Goal: Communication & Community: Answer question/provide support

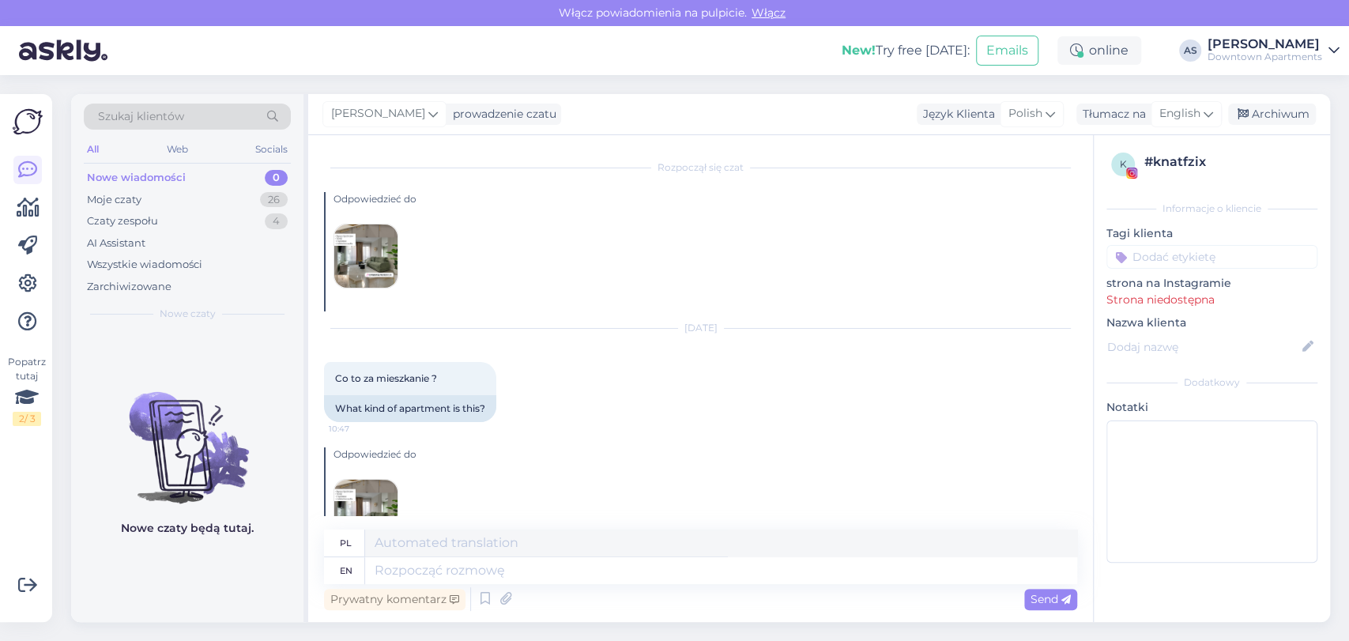
scroll to position [145, 0]
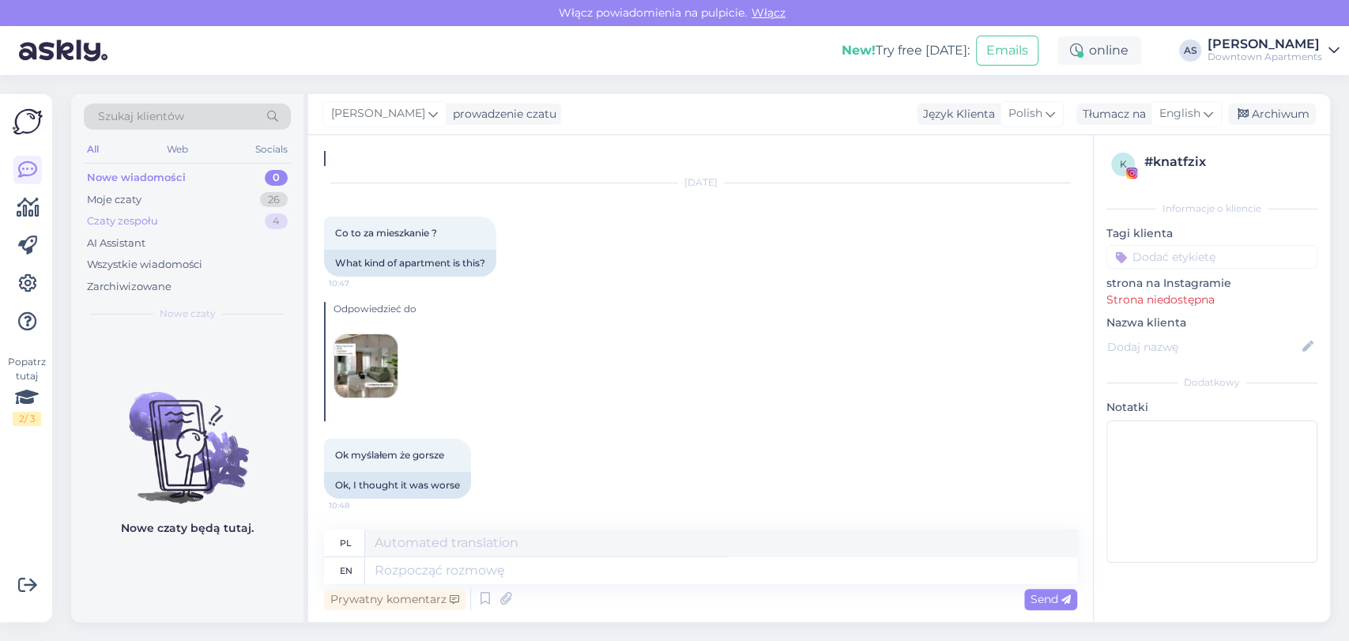
click at [202, 216] on div "Czaty zespołu 4" at bounding box center [187, 221] width 207 height 22
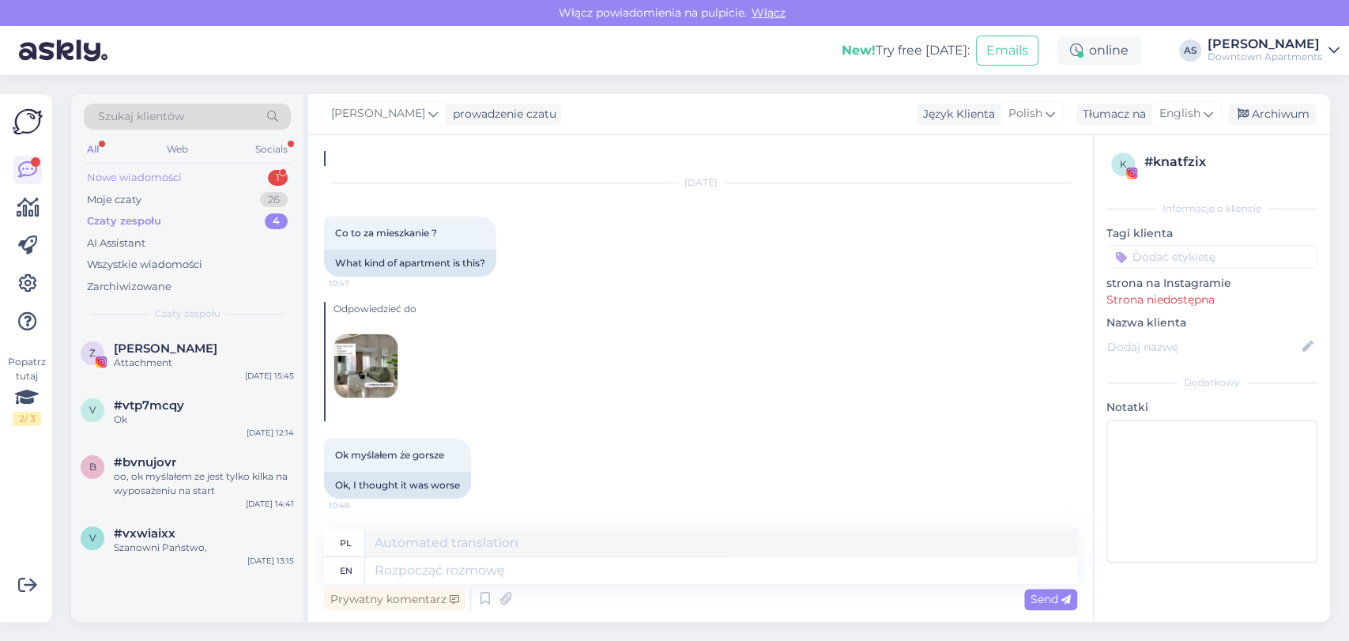
click at [272, 180] on div "1" at bounding box center [278, 178] width 20 height 16
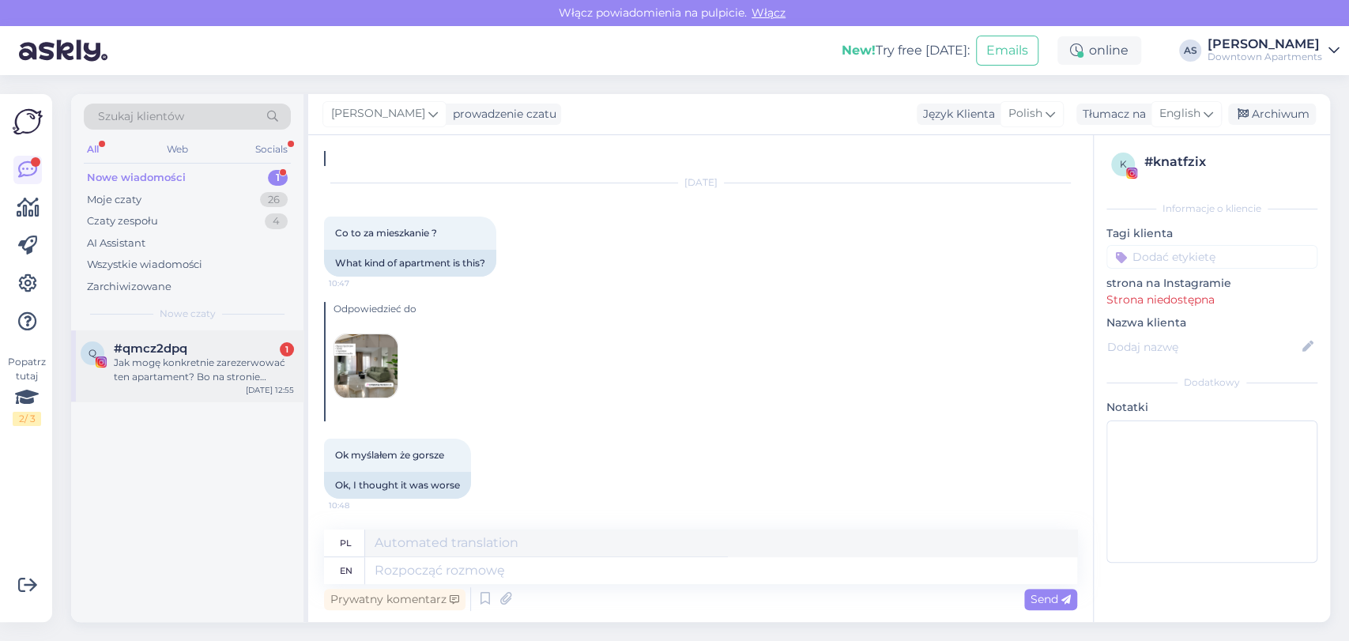
click at [190, 368] on div "Jak mogę konkretnie zarezerwować ten apartament? Bo na stronie wyskakują ogólne…" at bounding box center [204, 370] width 180 height 28
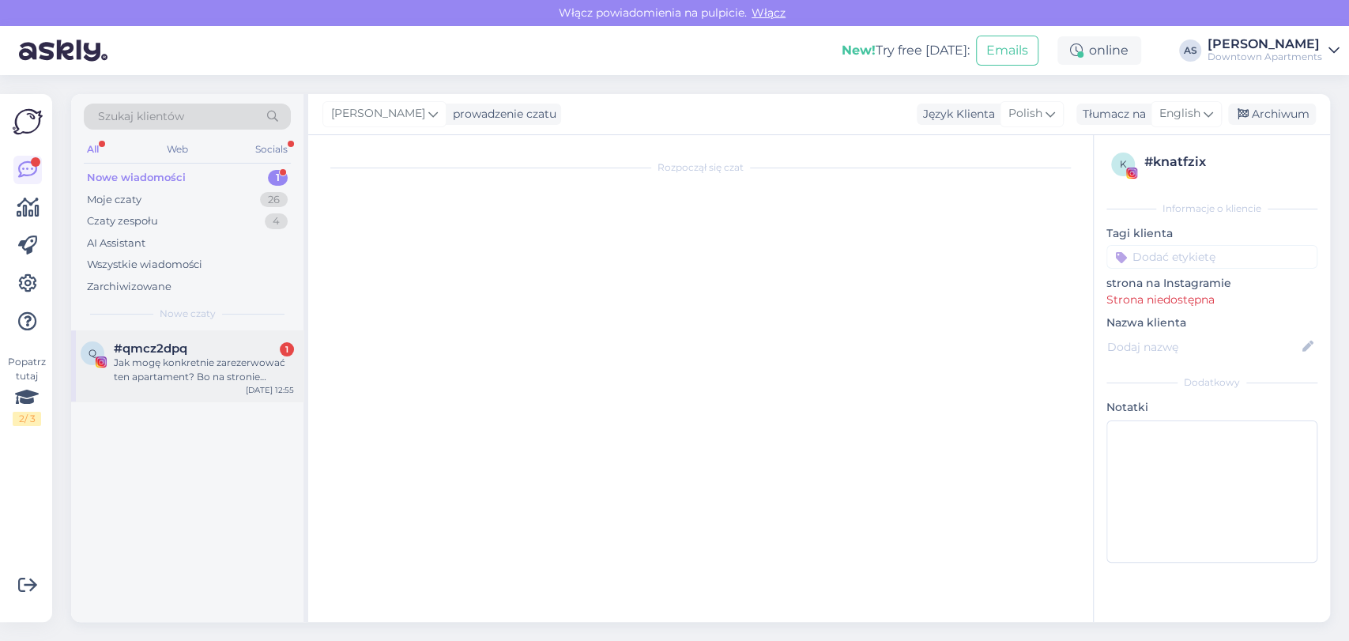
scroll to position [0, 0]
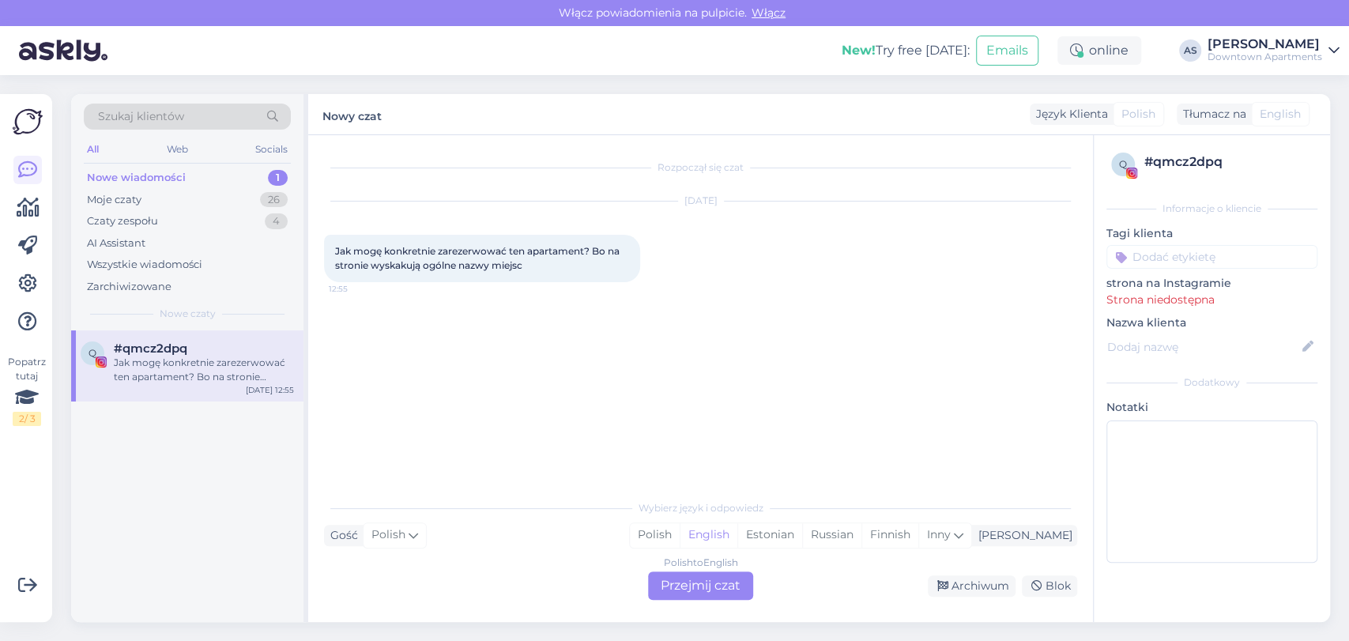
click at [173, 175] on div "Nowe wiadomości" at bounding box center [136, 178] width 99 height 16
click at [168, 208] on div "Moje czaty 26" at bounding box center [187, 200] width 207 height 22
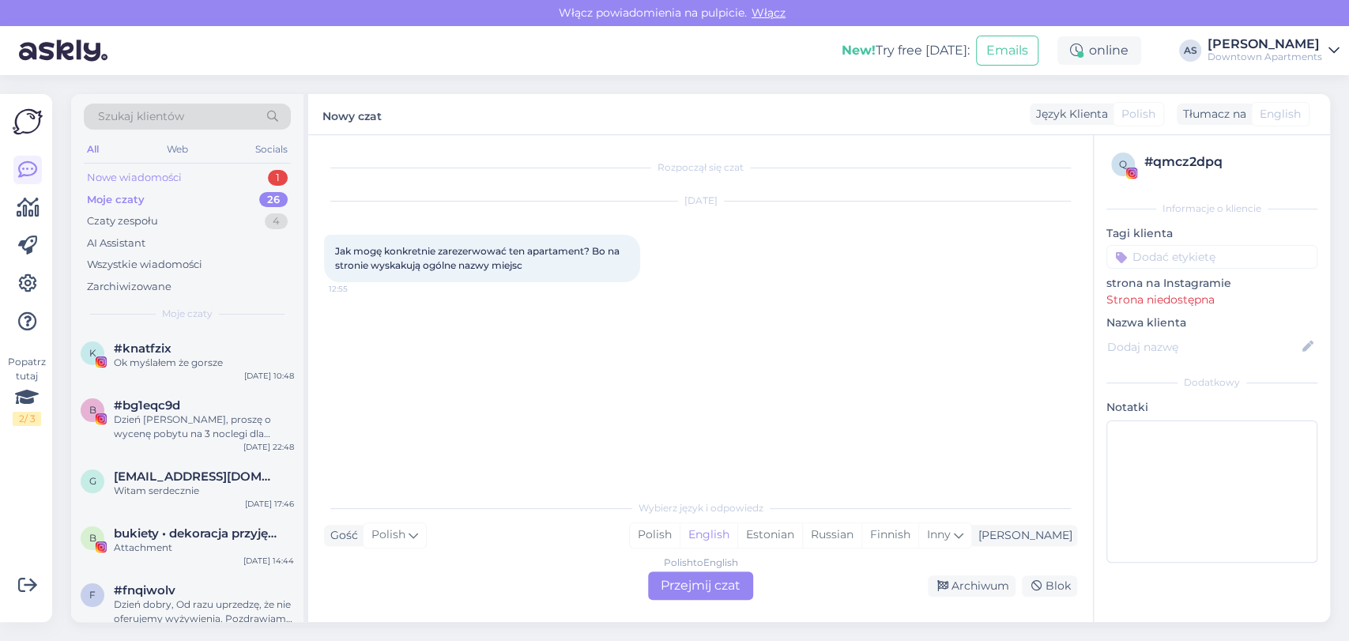
click at [182, 167] on div "Nowe wiadomości 1" at bounding box center [187, 178] width 207 height 22
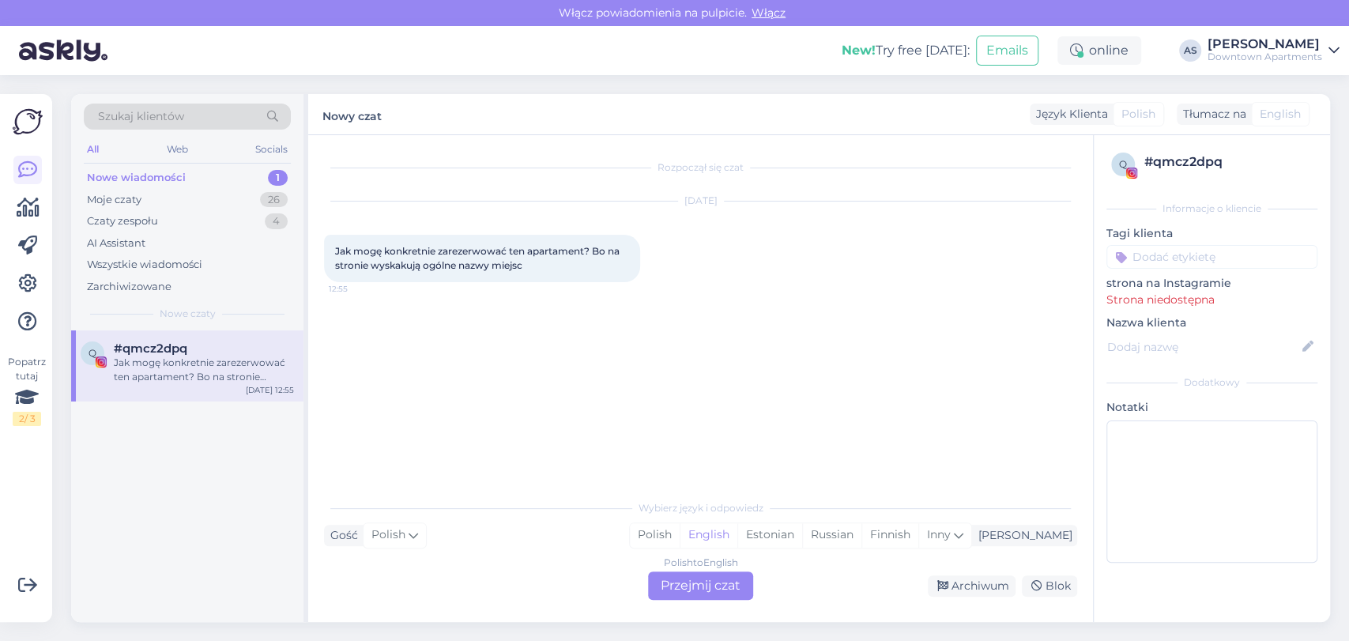
click at [731, 594] on div "Polish to English Przejmij czat" at bounding box center [700, 585] width 105 height 28
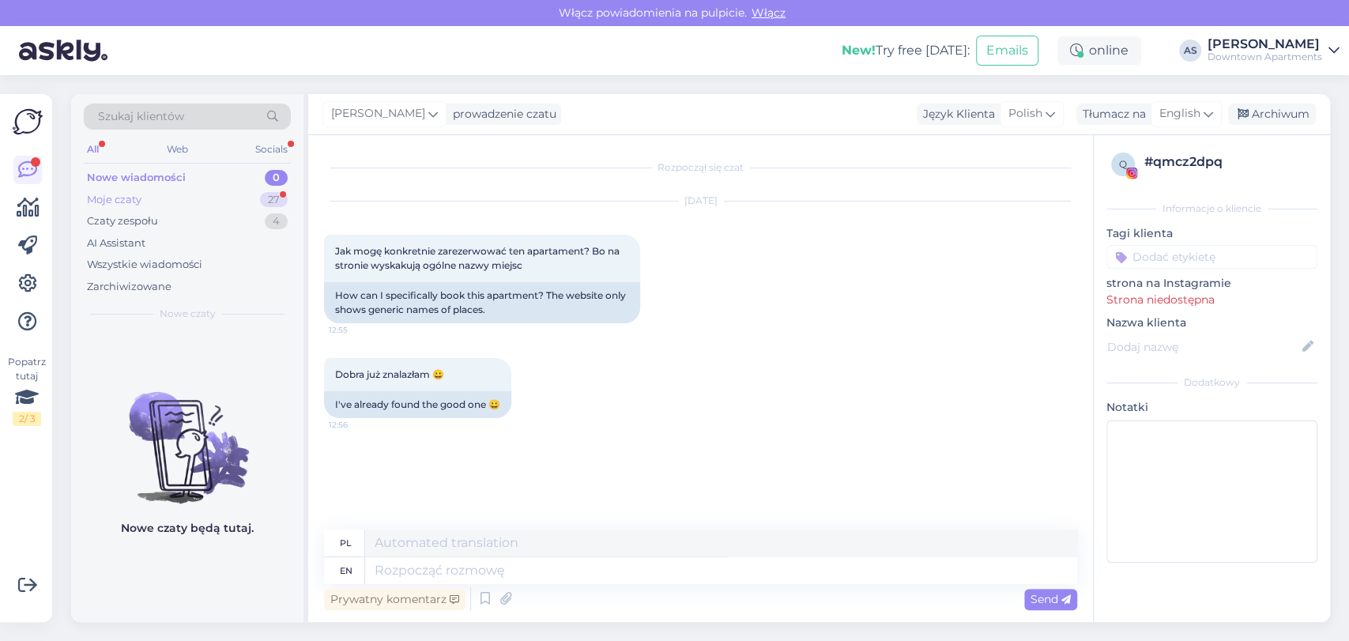
click at [234, 189] on div "Moje czaty 27" at bounding box center [187, 200] width 207 height 22
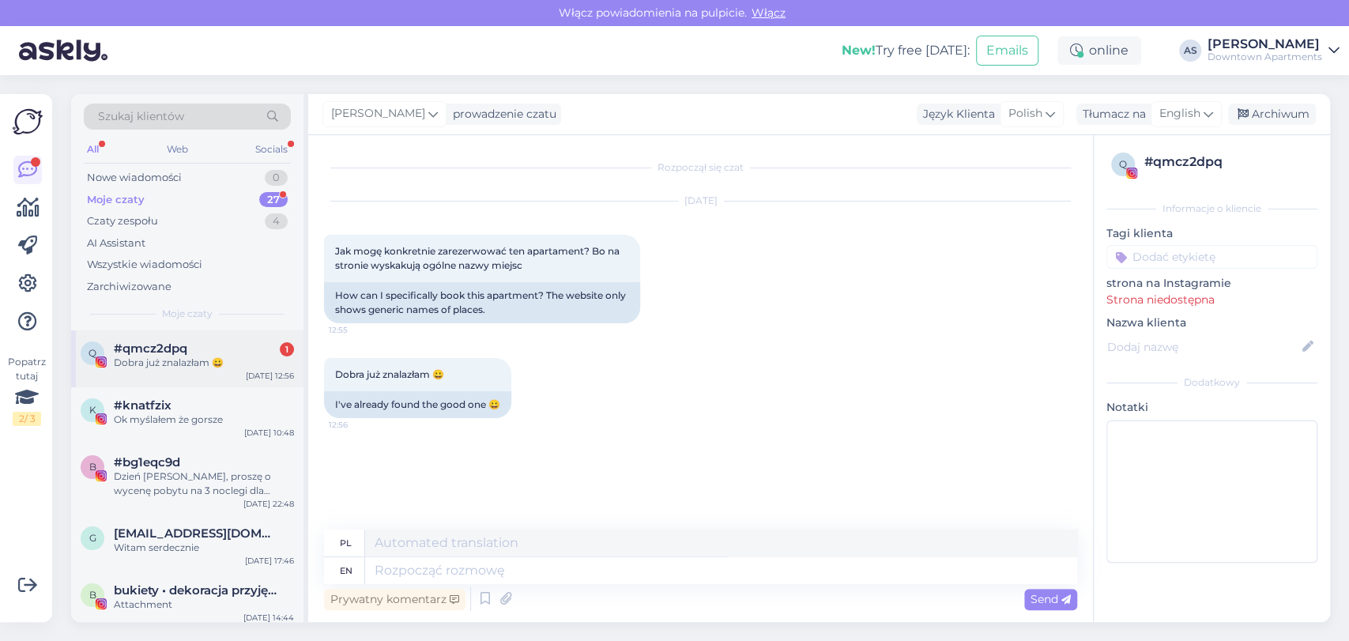
click at [171, 353] on span "#qmcz2dpq" at bounding box center [150, 348] width 73 height 14
click at [174, 590] on span "bukiety • dekoracja przyjęć • flower boxy • [GEOGRAPHIC_DATA] • [GEOGRAPHIC_DAT…" at bounding box center [196, 590] width 164 height 14
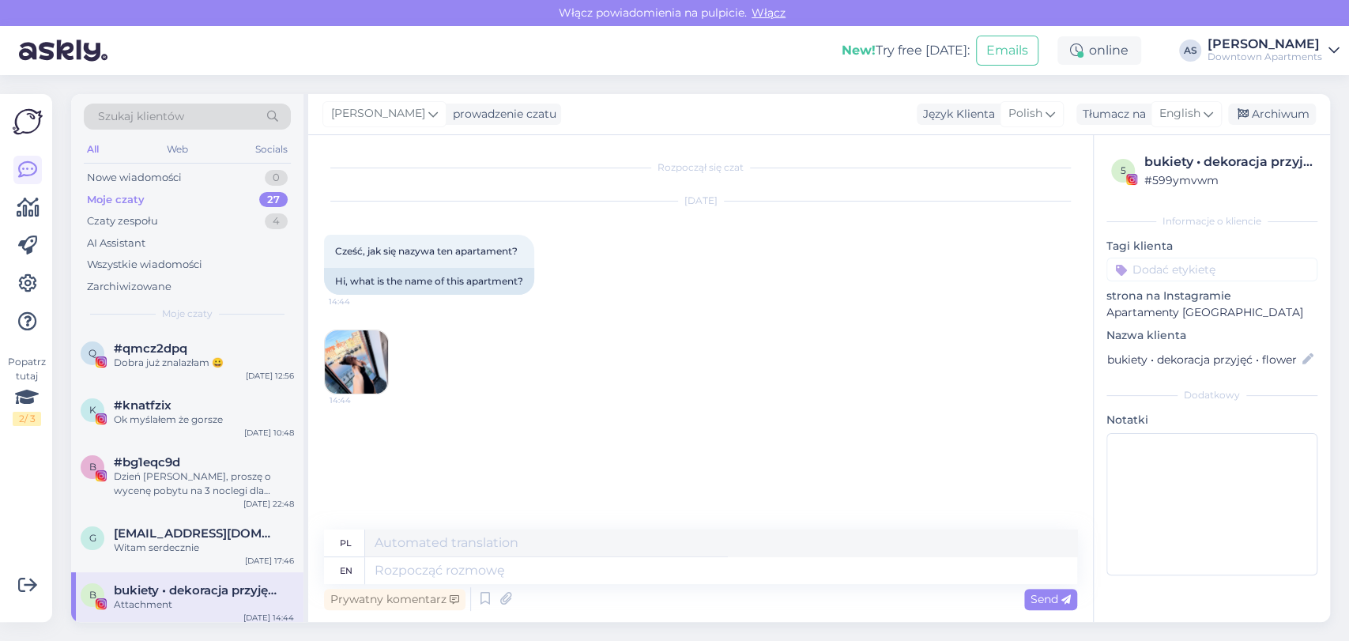
click at [138, 160] on div "All Web Socials" at bounding box center [187, 151] width 207 height 24
click at [190, 169] on div "Nowe wiadomości 0" at bounding box center [187, 178] width 207 height 22
